Goal: Navigation & Orientation: Find specific page/section

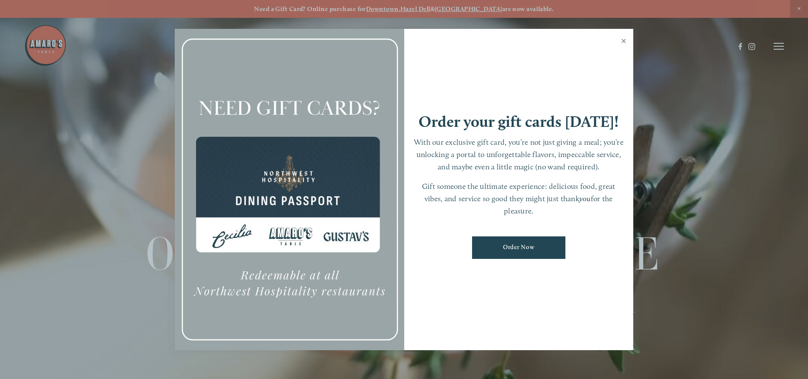
click at [624, 40] on link "Close" at bounding box center [624, 42] width 17 height 24
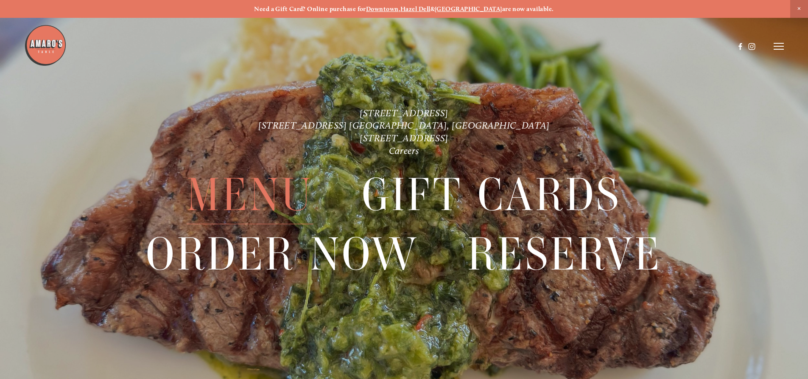
click at [209, 193] on span "Menu" at bounding box center [250, 195] width 126 height 59
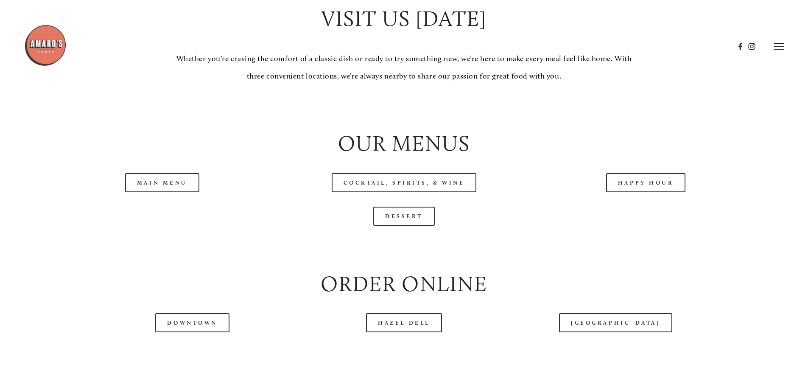
scroll to position [806, 0]
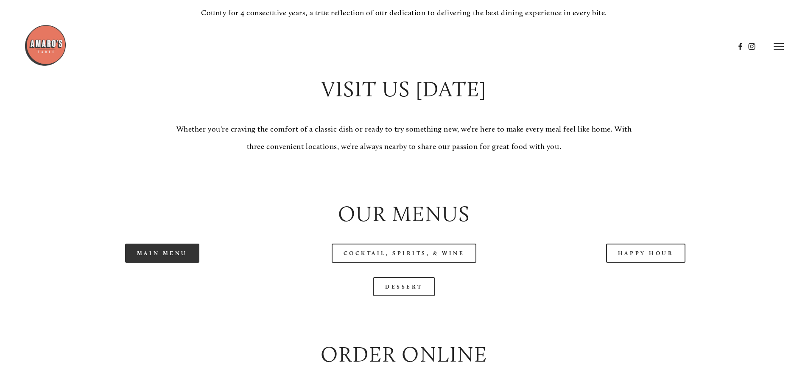
click at [171, 263] on link "Main Menu" at bounding box center [162, 253] width 74 height 19
